Goal: Register for event/course

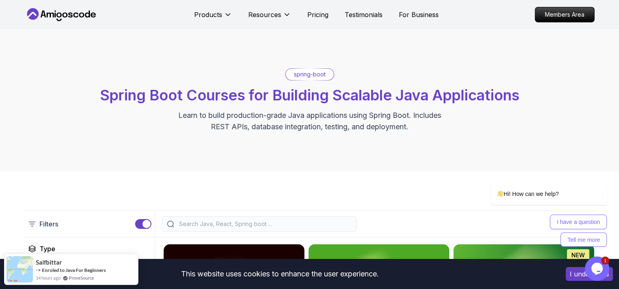
click at [603, 168] on icon "Chat attention grabber" at bounding box center [601, 171] width 7 height 7
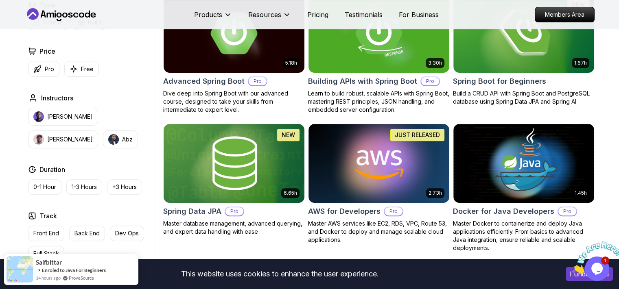
scroll to position [255, 0]
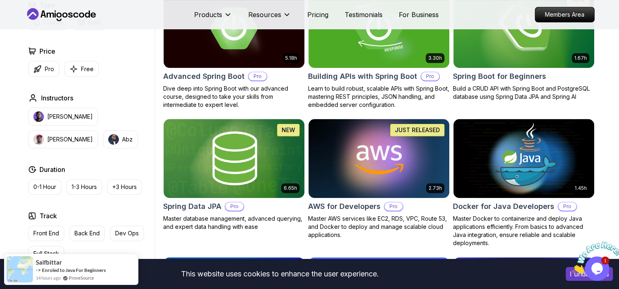
click at [572, 268] on icon "Close" at bounding box center [572, 271] width 0 height 7
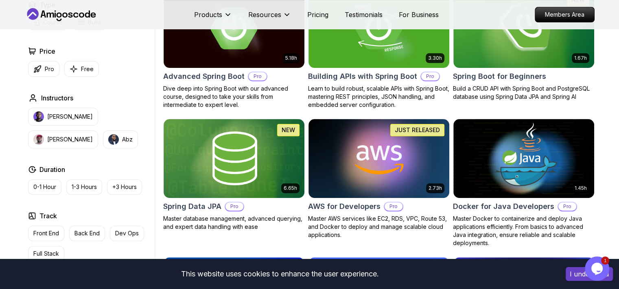
click at [579, 277] on button "I understand" at bounding box center [588, 274] width 47 height 14
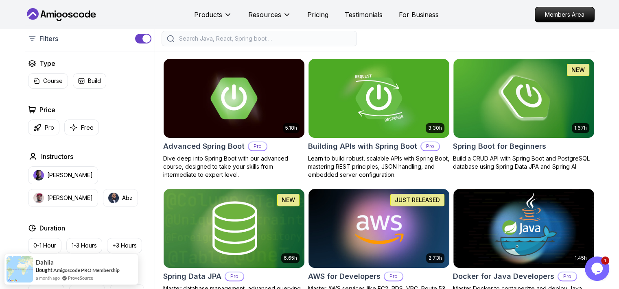
scroll to position [189, 0]
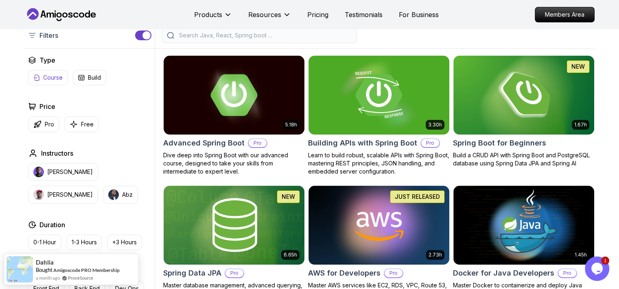
click at [48, 77] on p "Course" at bounding box center [53, 78] width 20 height 8
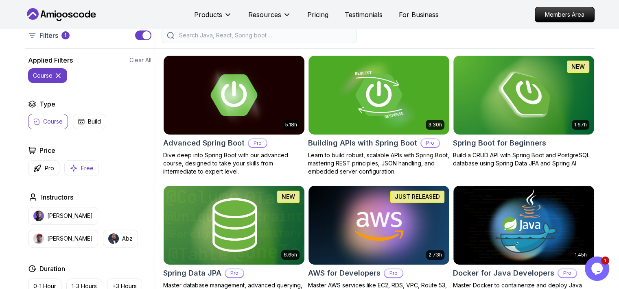
click at [71, 169] on icon "button" at bounding box center [74, 168] width 8 height 9
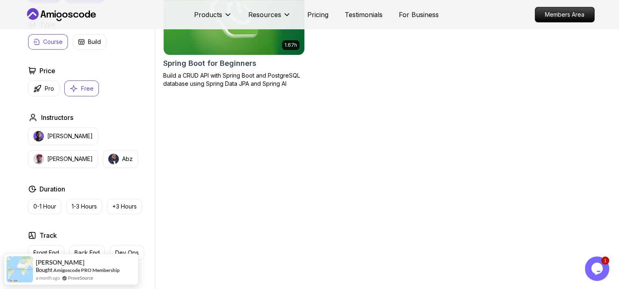
scroll to position [267, 0]
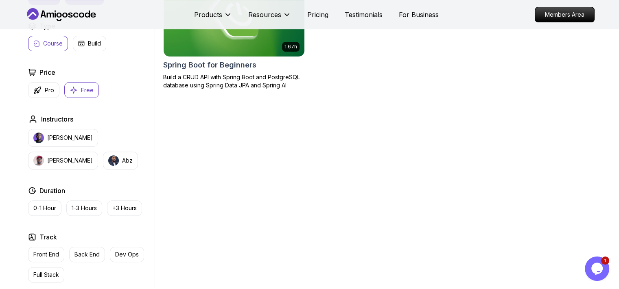
click at [77, 92] on button "Free" at bounding box center [81, 90] width 35 height 16
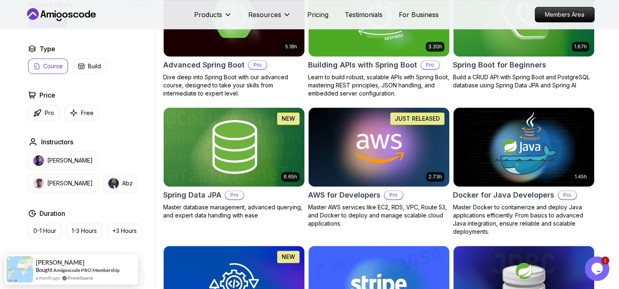
click at [51, 62] on p "Course" at bounding box center [53, 66] width 20 height 8
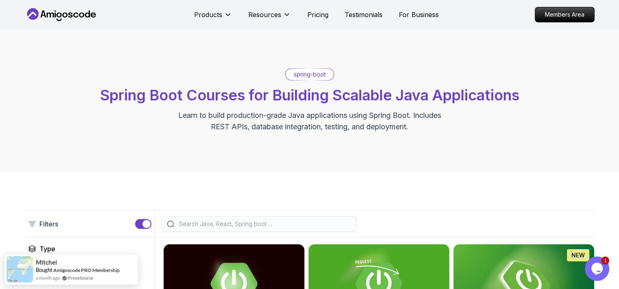
click at [78, 11] on icon at bounding box center [61, 14] width 73 height 13
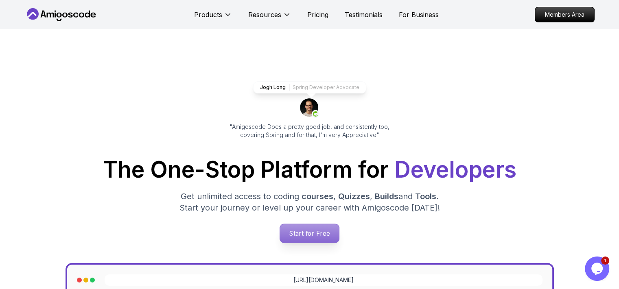
click at [303, 238] on p "Start for Free" at bounding box center [309, 233] width 59 height 19
